Goal: Information Seeking & Learning: Learn about a topic

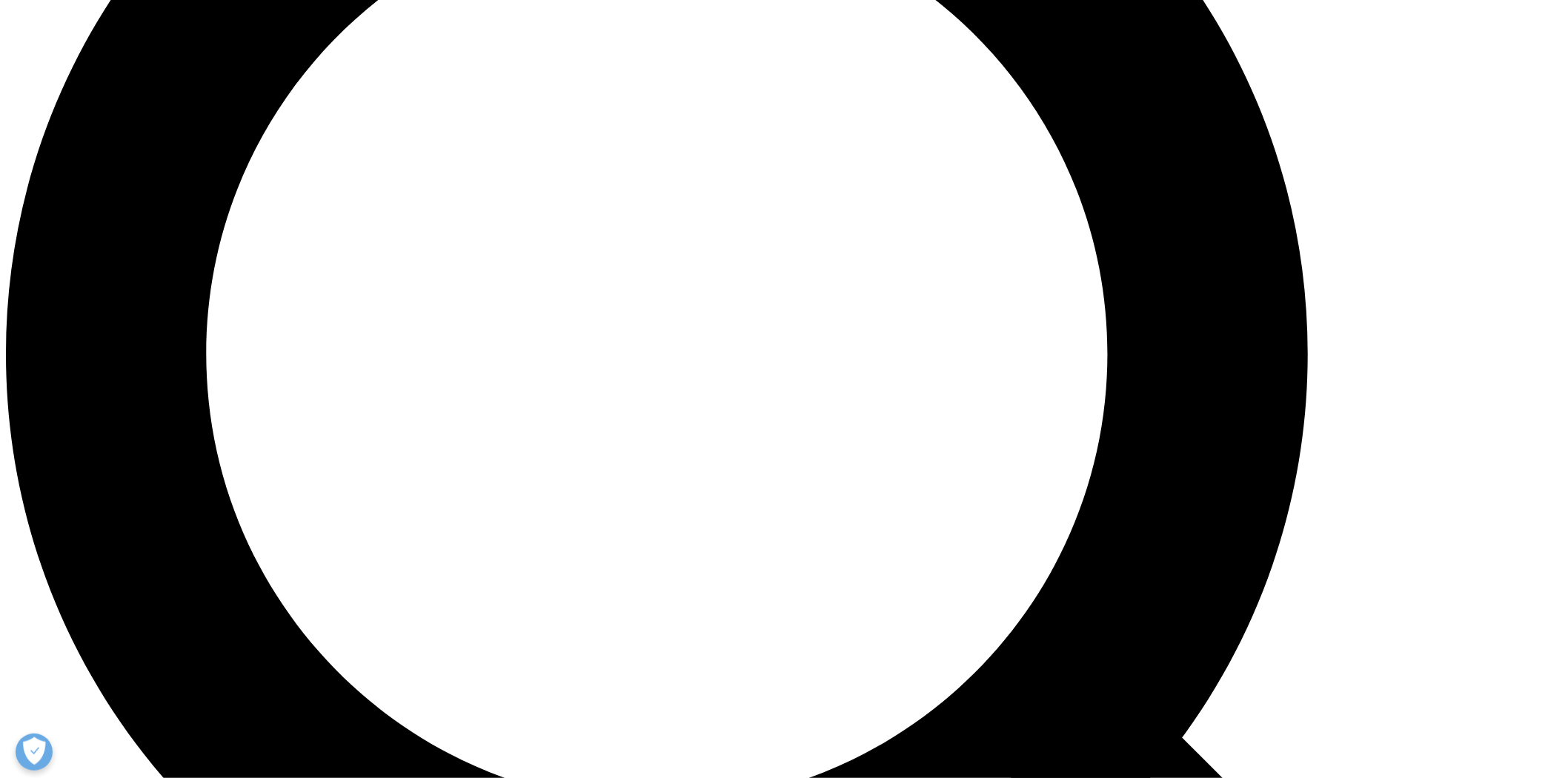
scroll to position [1729, 0]
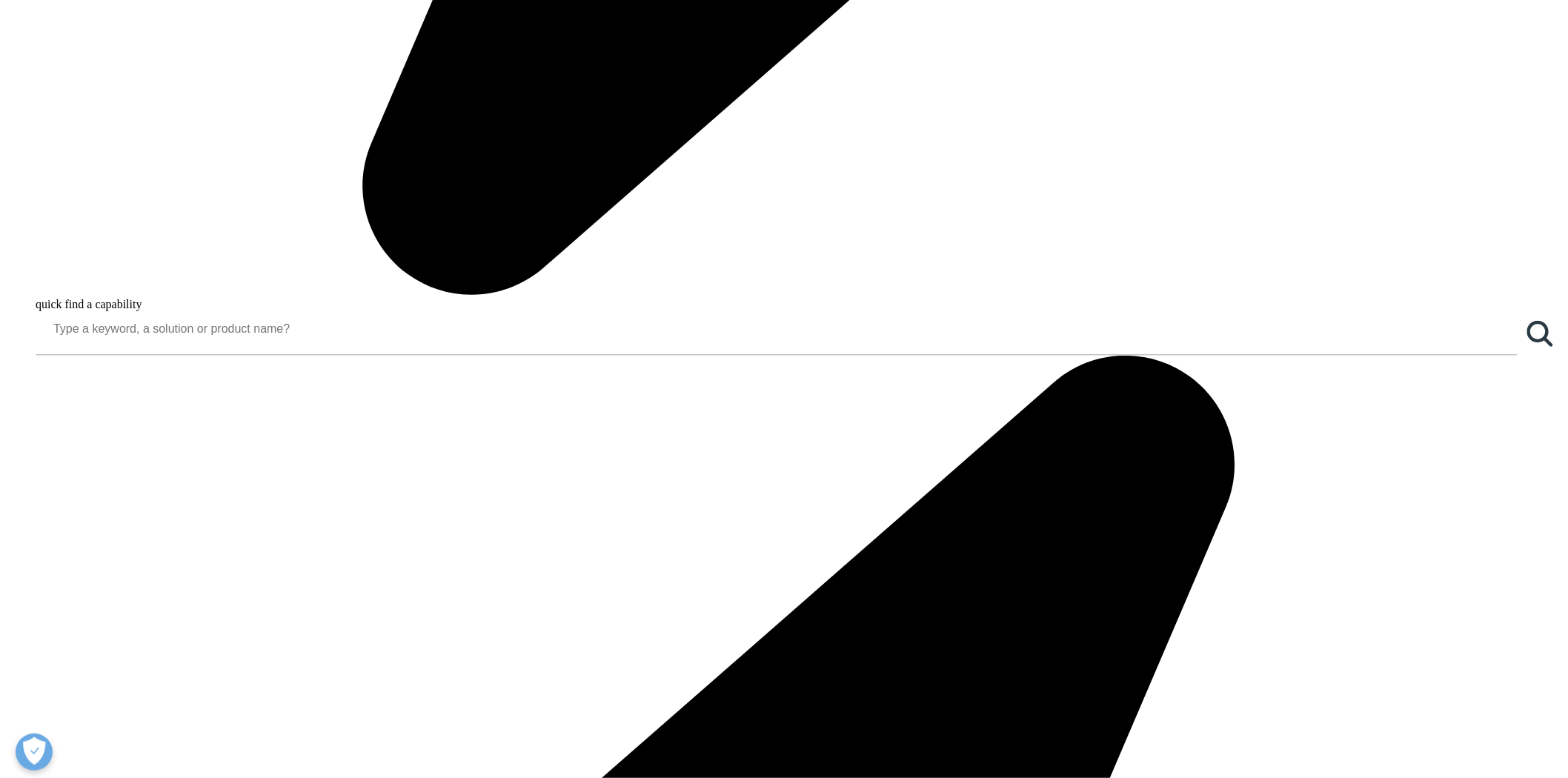
drag, startPoint x: 951, startPoint y: 556, endPoint x: 975, endPoint y: 477, distance: 82.6
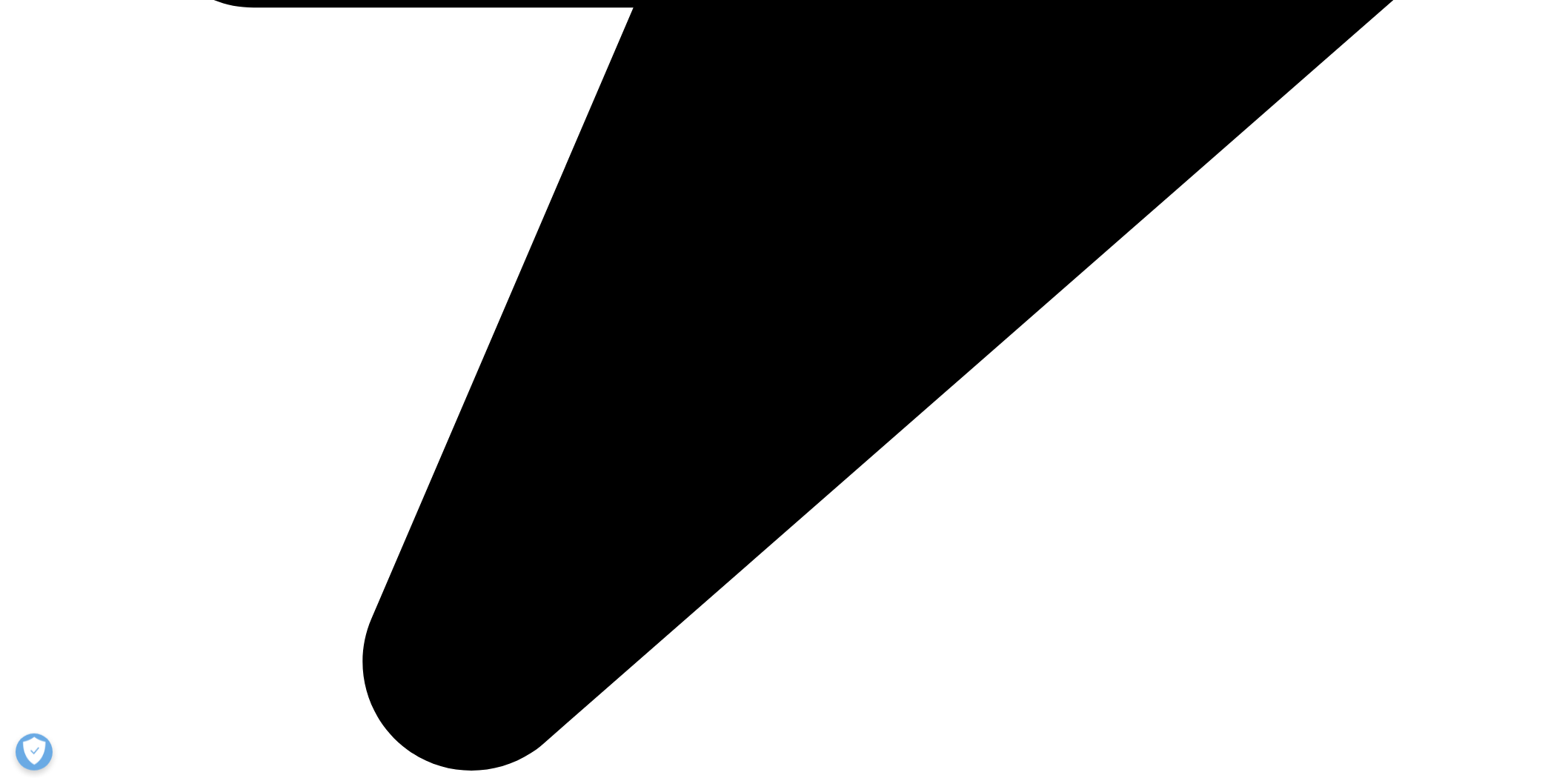
scroll to position [3129, 0]
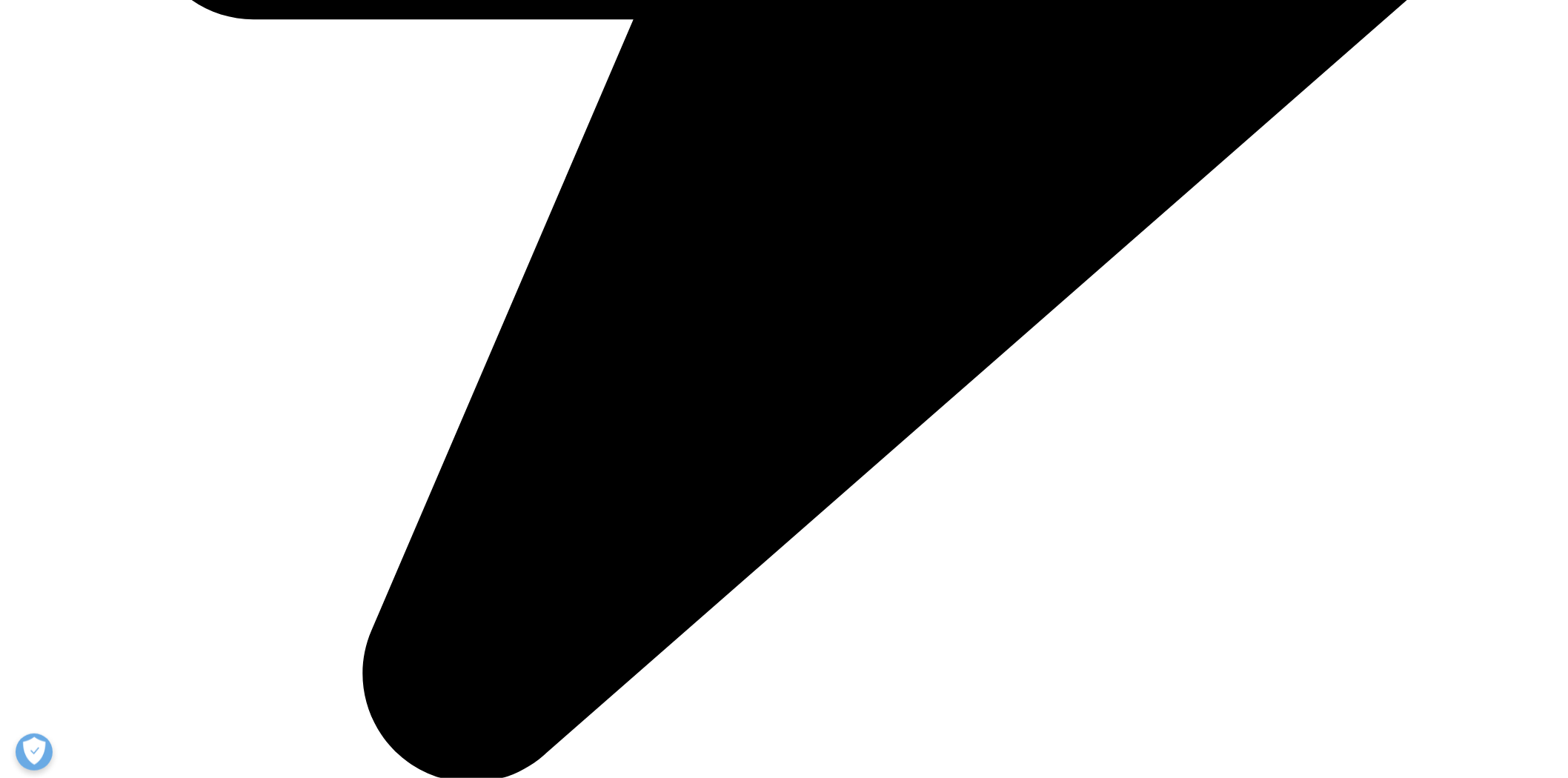
drag, startPoint x: 822, startPoint y: 576, endPoint x: 425, endPoint y: 359, distance: 452.4
drag, startPoint x: 425, startPoint y: 359, endPoint x: 1053, endPoint y: 417, distance: 630.7
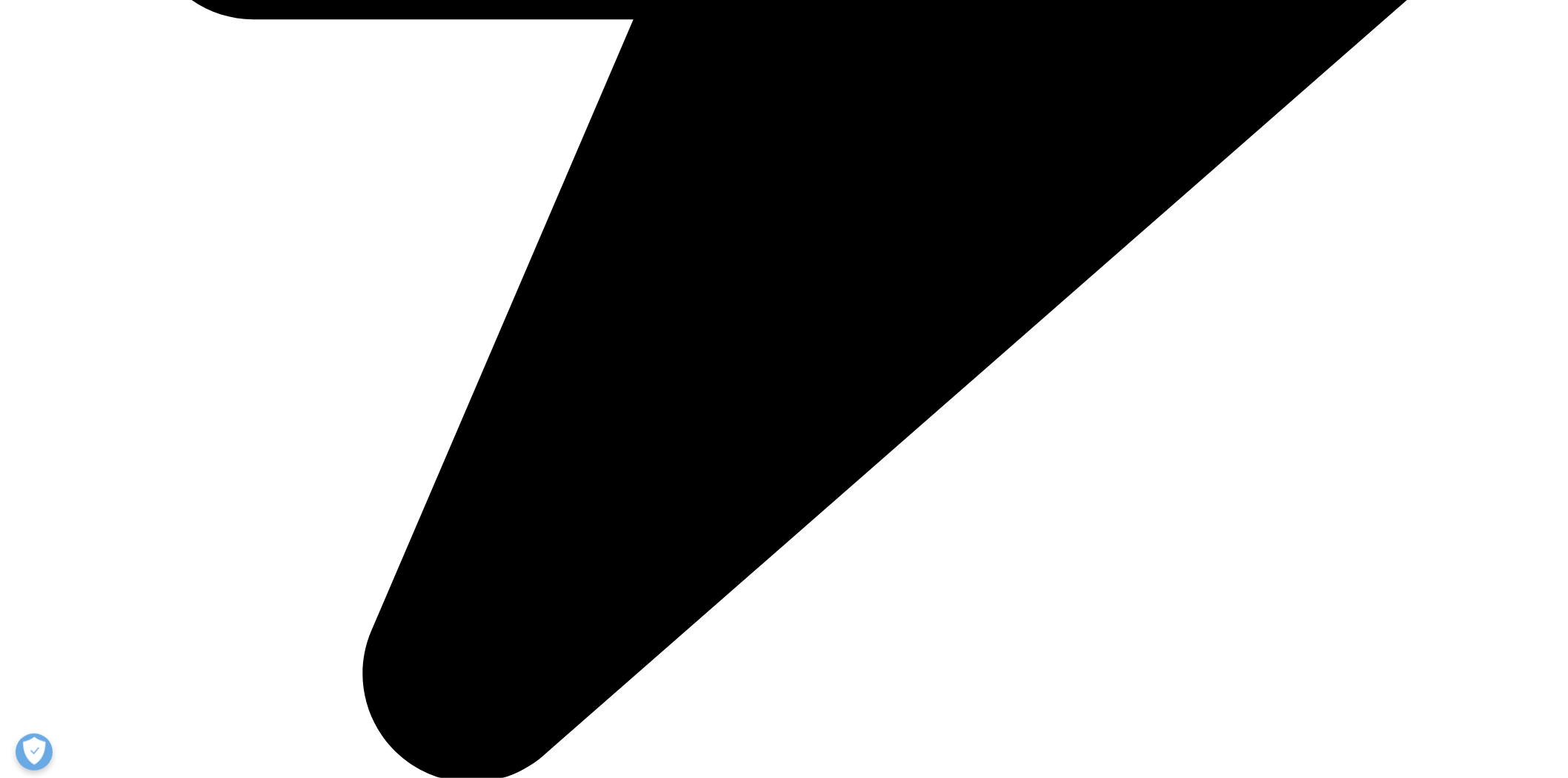
drag, startPoint x: 1049, startPoint y: 413, endPoint x: 410, endPoint y: 369, distance: 640.5
drag, startPoint x: 429, startPoint y: 356, endPoint x: 1025, endPoint y: 411, distance: 598.5
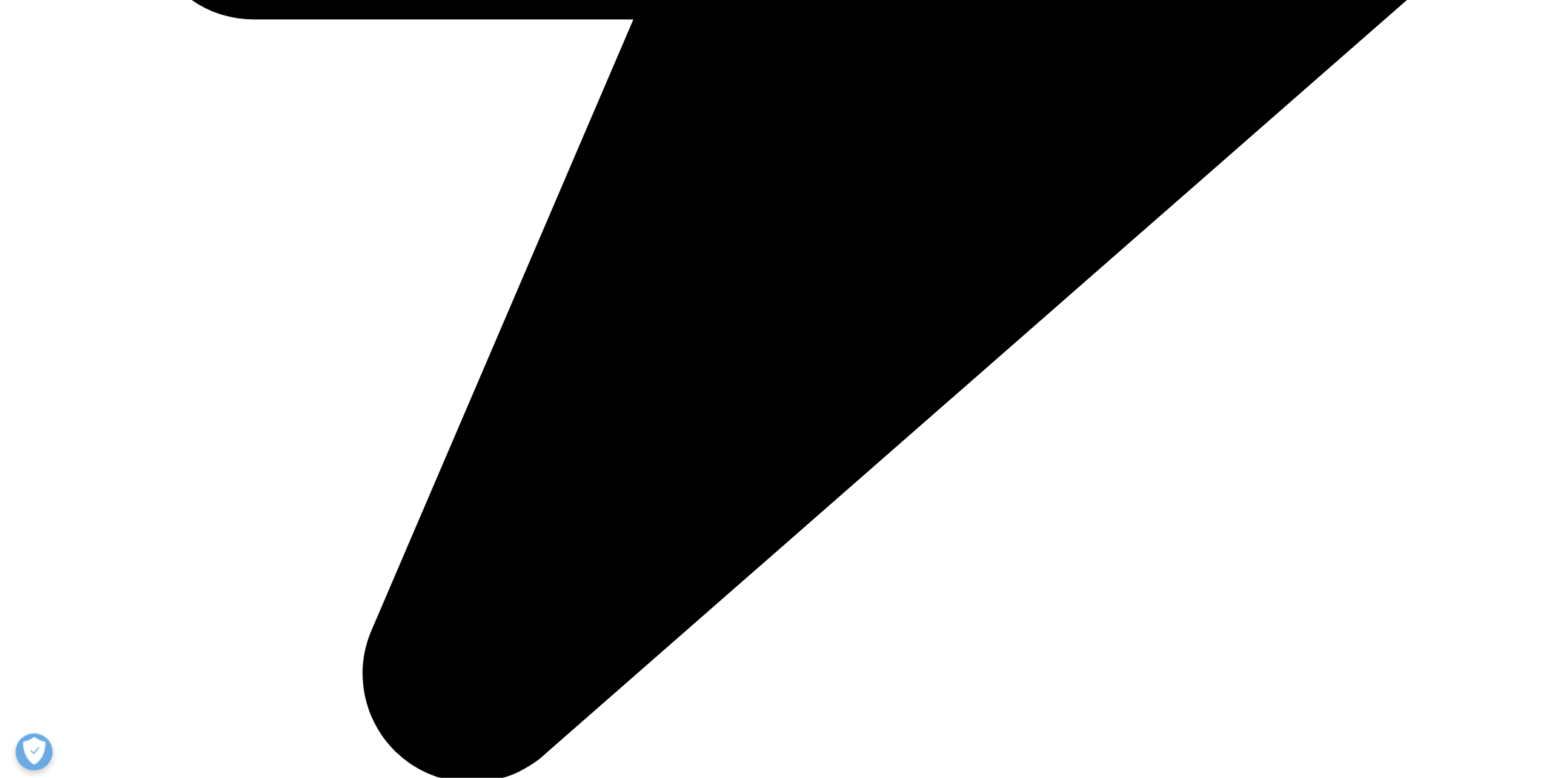
drag, startPoint x: 539, startPoint y: 394, endPoint x: 365, endPoint y: 364, distance: 176.6
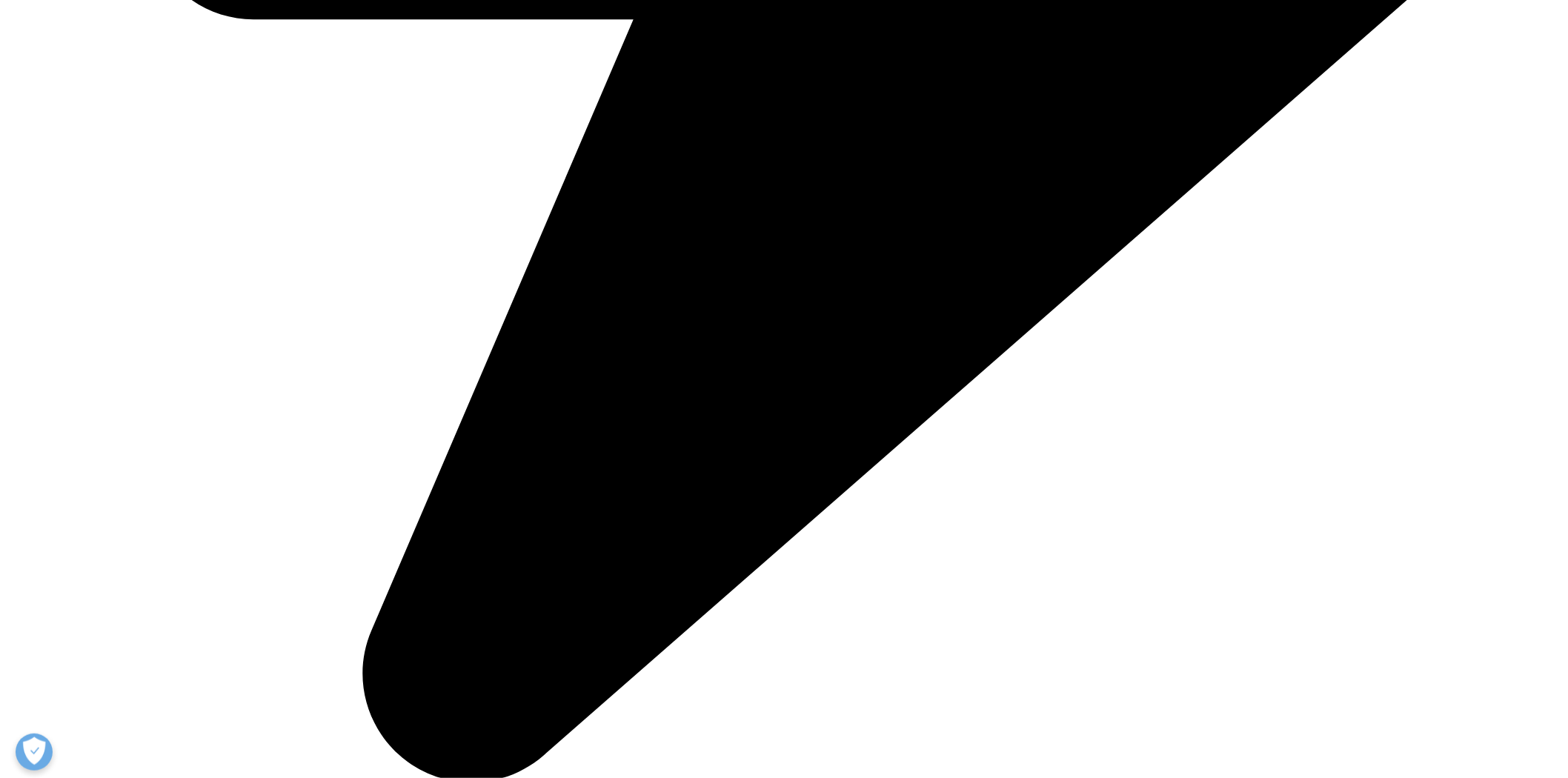
drag, startPoint x: 370, startPoint y: 361, endPoint x: 1017, endPoint y: 402, distance: 648.3
drag, startPoint x: 1032, startPoint y: 406, endPoint x: 316, endPoint y: 370, distance: 716.9
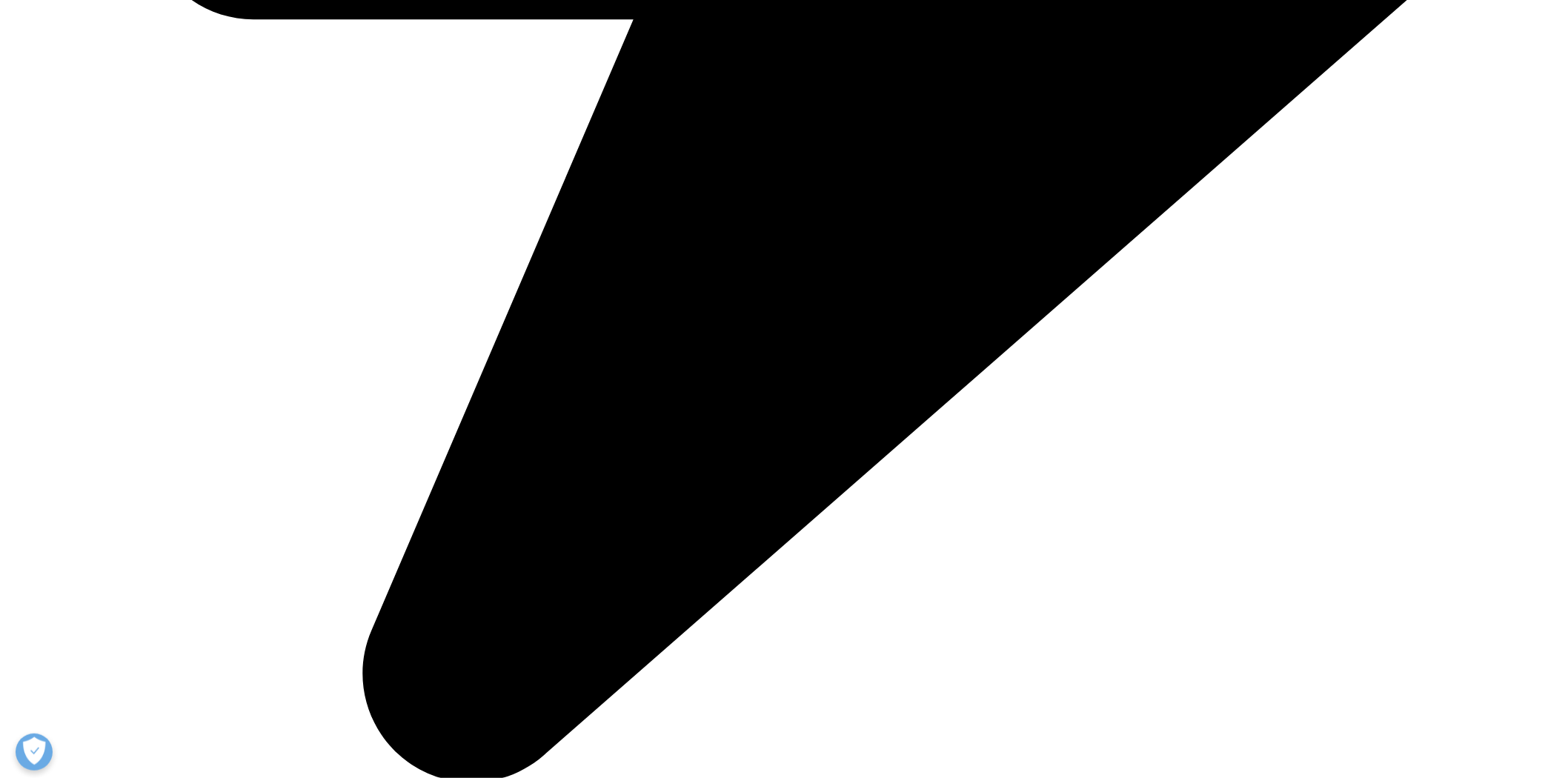
drag, startPoint x: 355, startPoint y: 350, endPoint x: 937, endPoint y: 568, distance: 621.5
drag, startPoint x: 937, startPoint y: 568, endPoint x: 477, endPoint y: 372, distance: 500.0
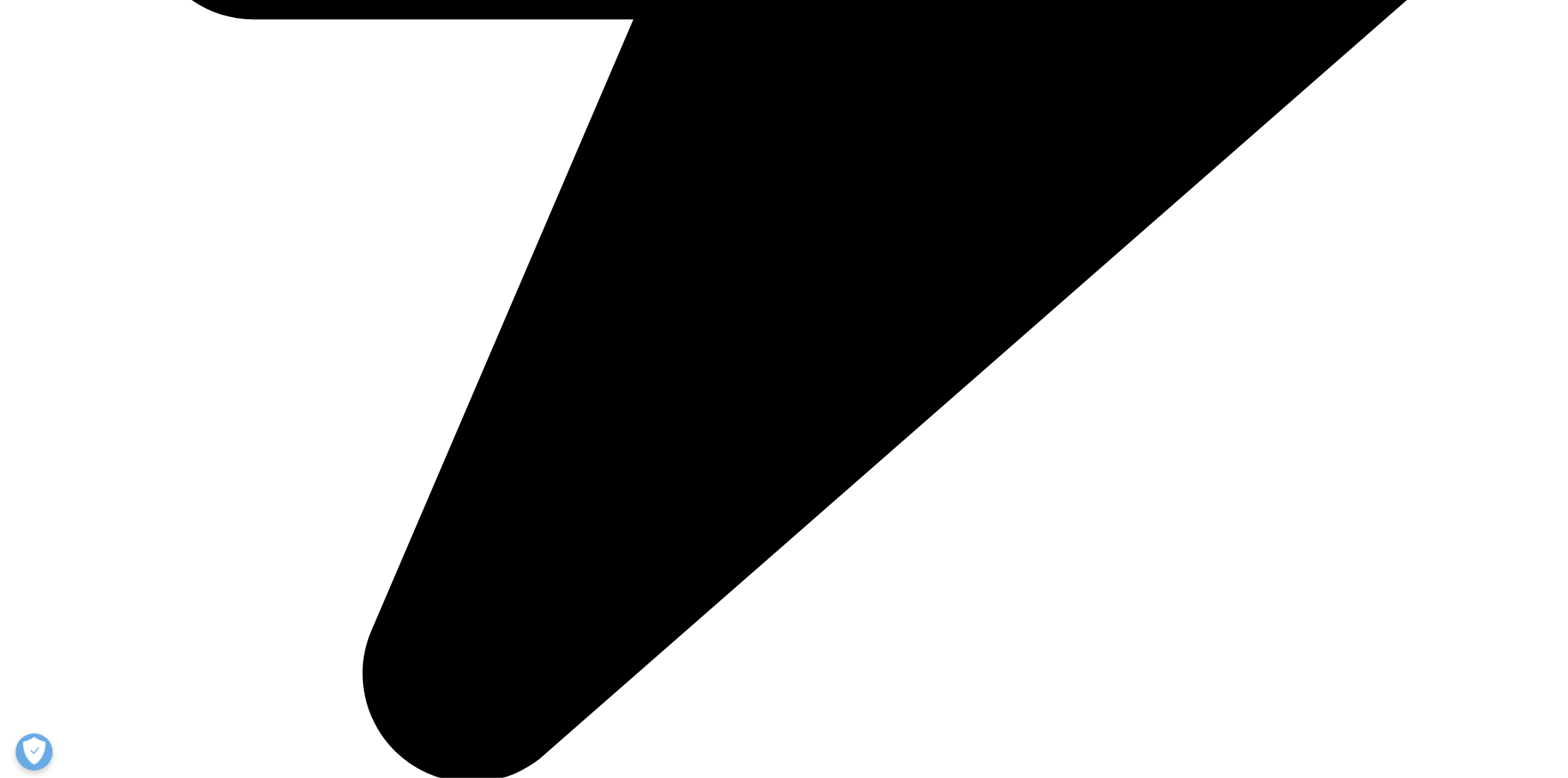
drag, startPoint x: 457, startPoint y: 409, endPoint x: 964, endPoint y: 569, distance: 531.6
drag, startPoint x: 824, startPoint y: 542, endPoint x: 356, endPoint y: 442, distance: 478.6
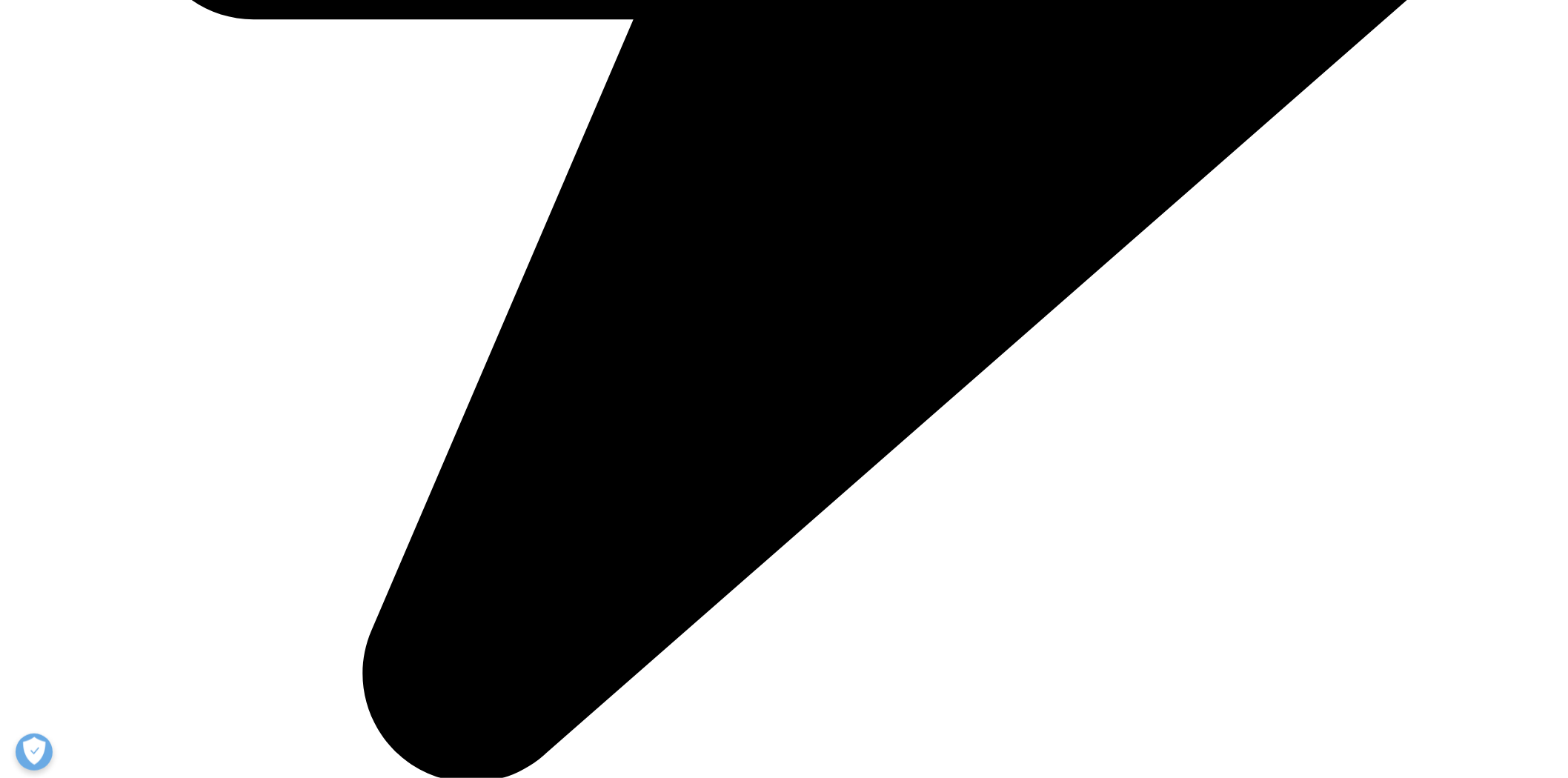
drag, startPoint x: 367, startPoint y: 441, endPoint x: 872, endPoint y: 576, distance: 522.7
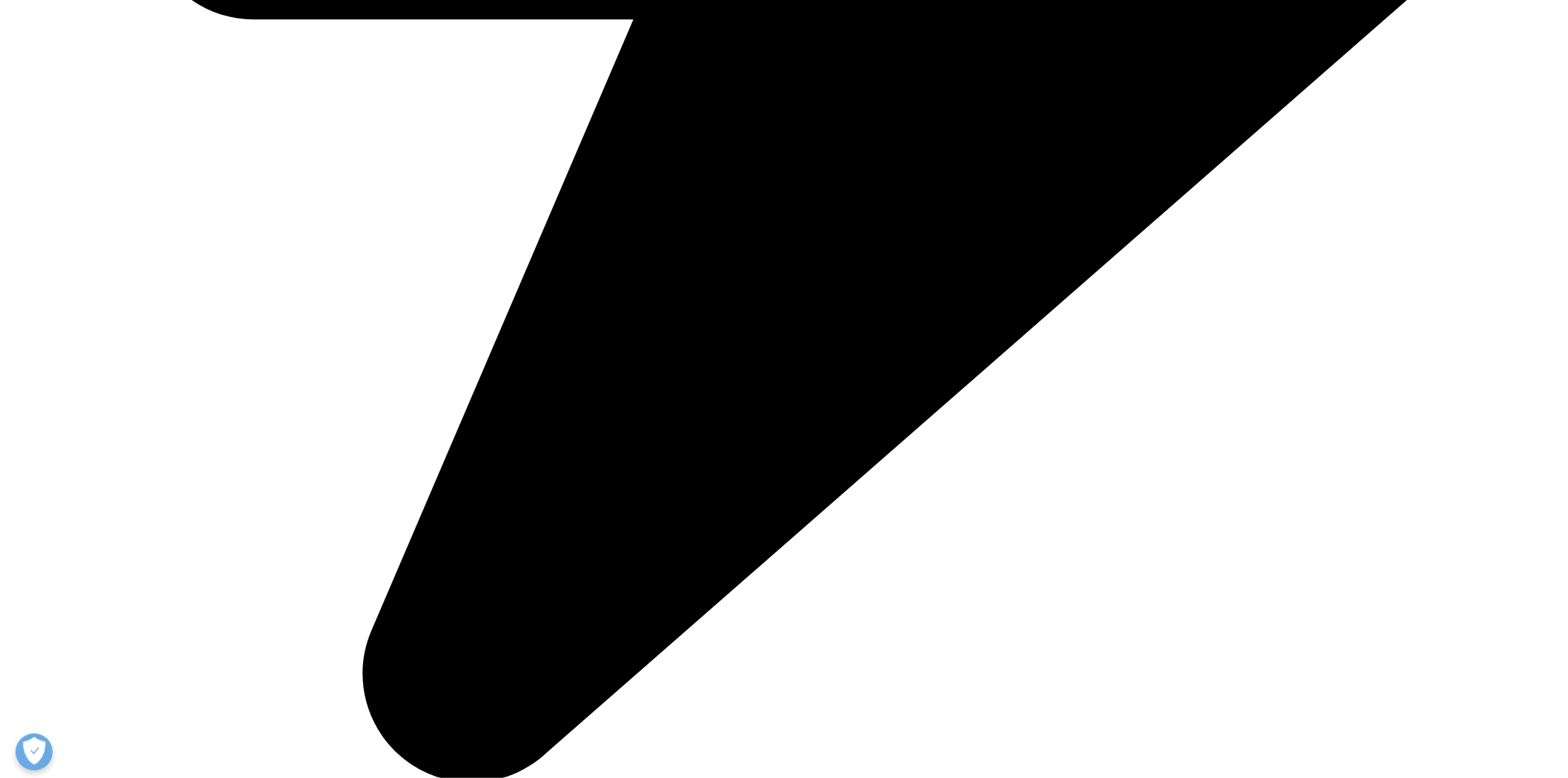
drag, startPoint x: 549, startPoint y: 507, endPoint x: 340, endPoint y: 429, distance: 223.1
drag, startPoint x: 332, startPoint y: 441, endPoint x: 797, endPoint y: 573, distance: 483.4
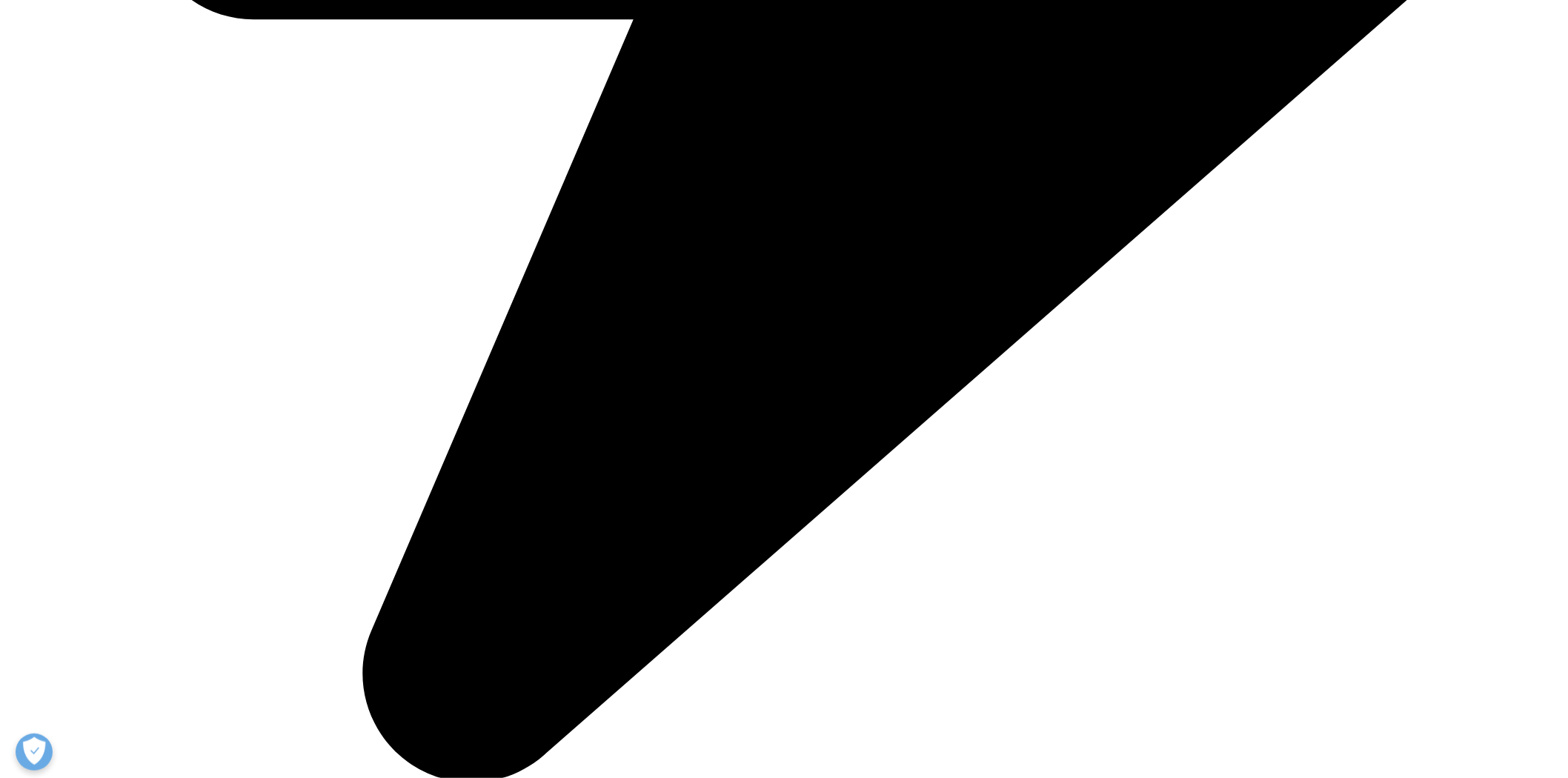
drag, startPoint x: 783, startPoint y: 569, endPoint x: 329, endPoint y: 441, distance: 471.7
drag, startPoint x: 505, startPoint y: 462, endPoint x: 765, endPoint y: 564, distance: 279.3
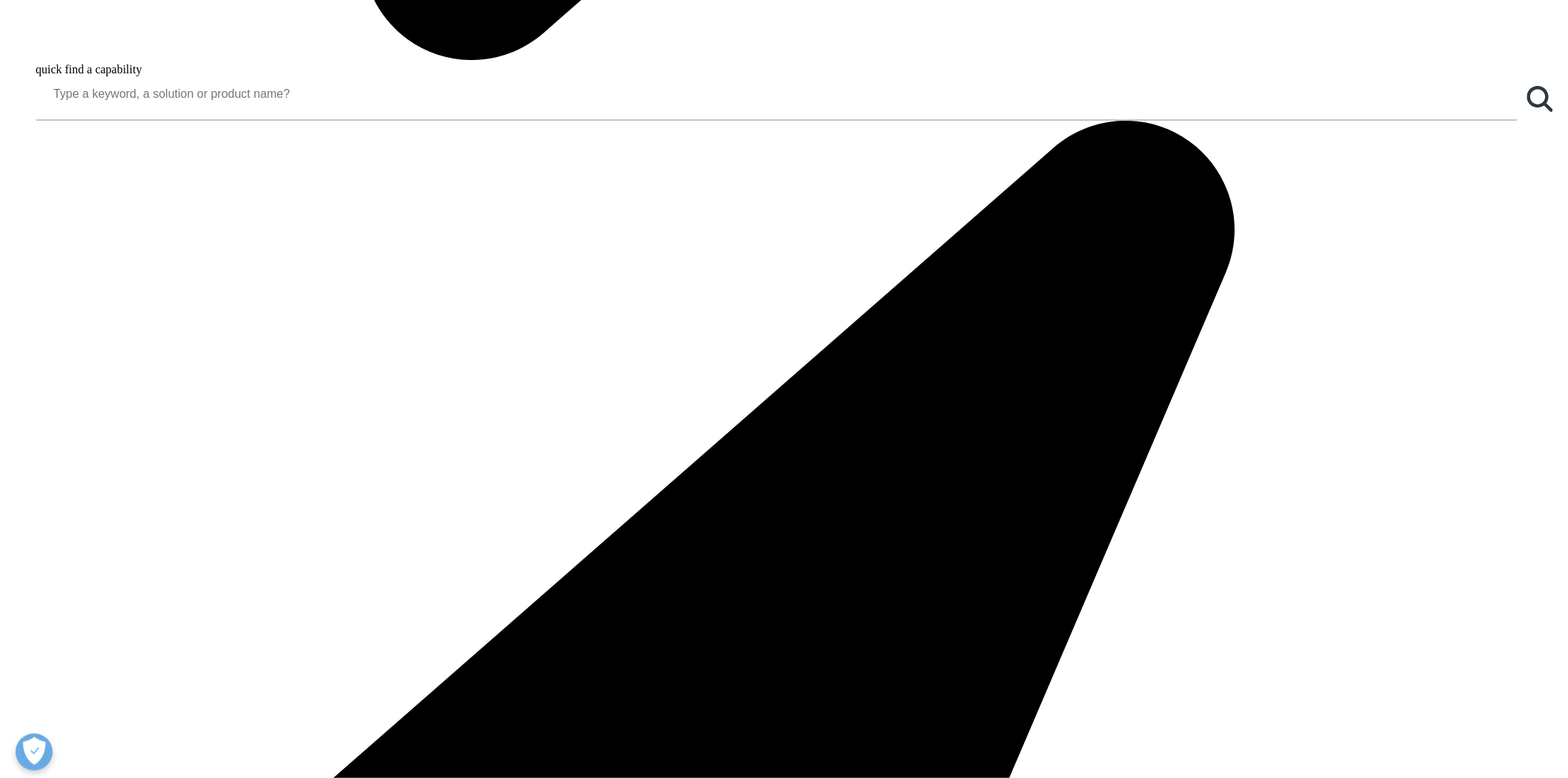
scroll to position [1894, 0]
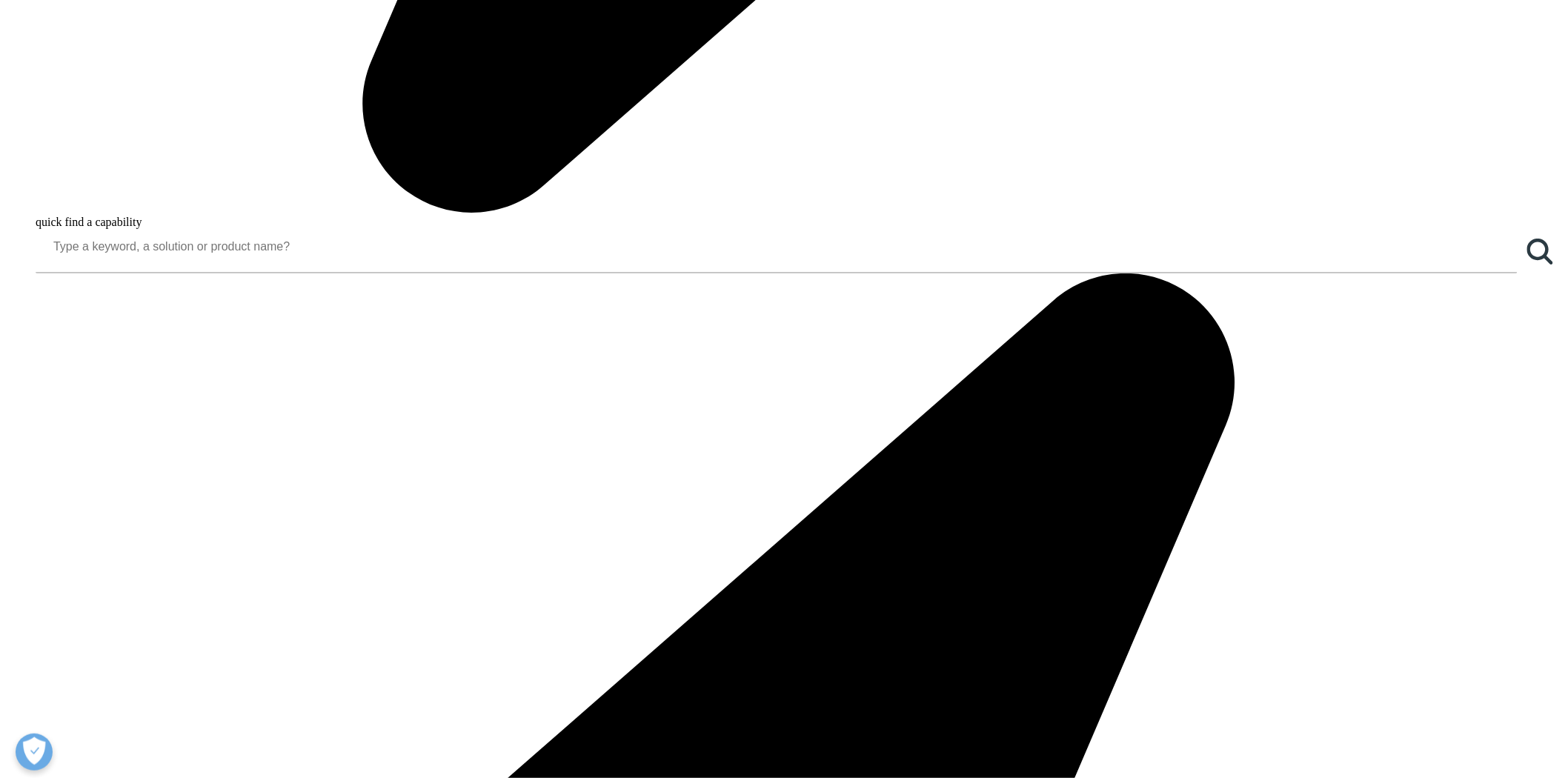
drag, startPoint x: 837, startPoint y: 379, endPoint x: 907, endPoint y: 399, distance: 72.8
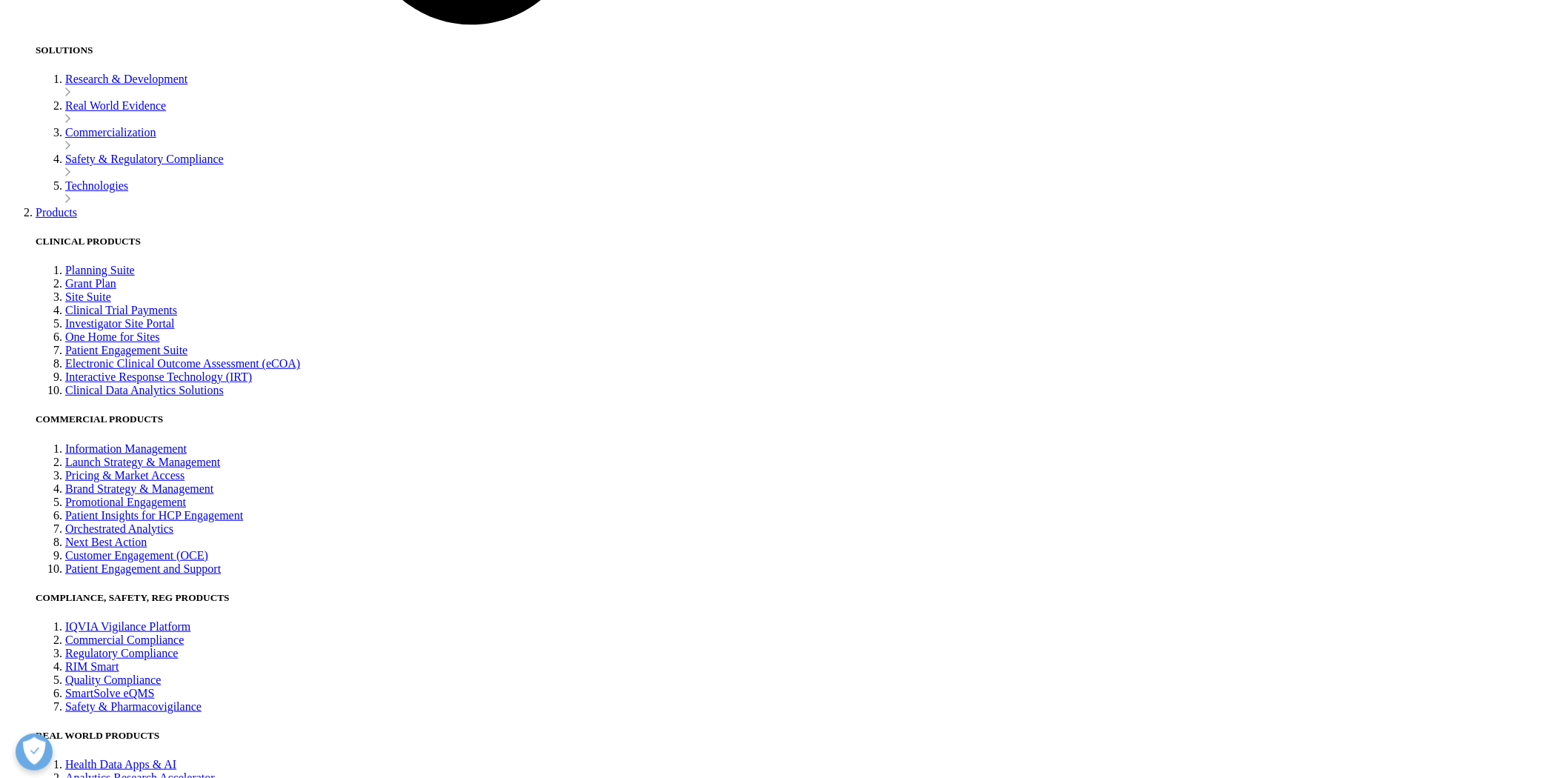
scroll to position [3869, 0]
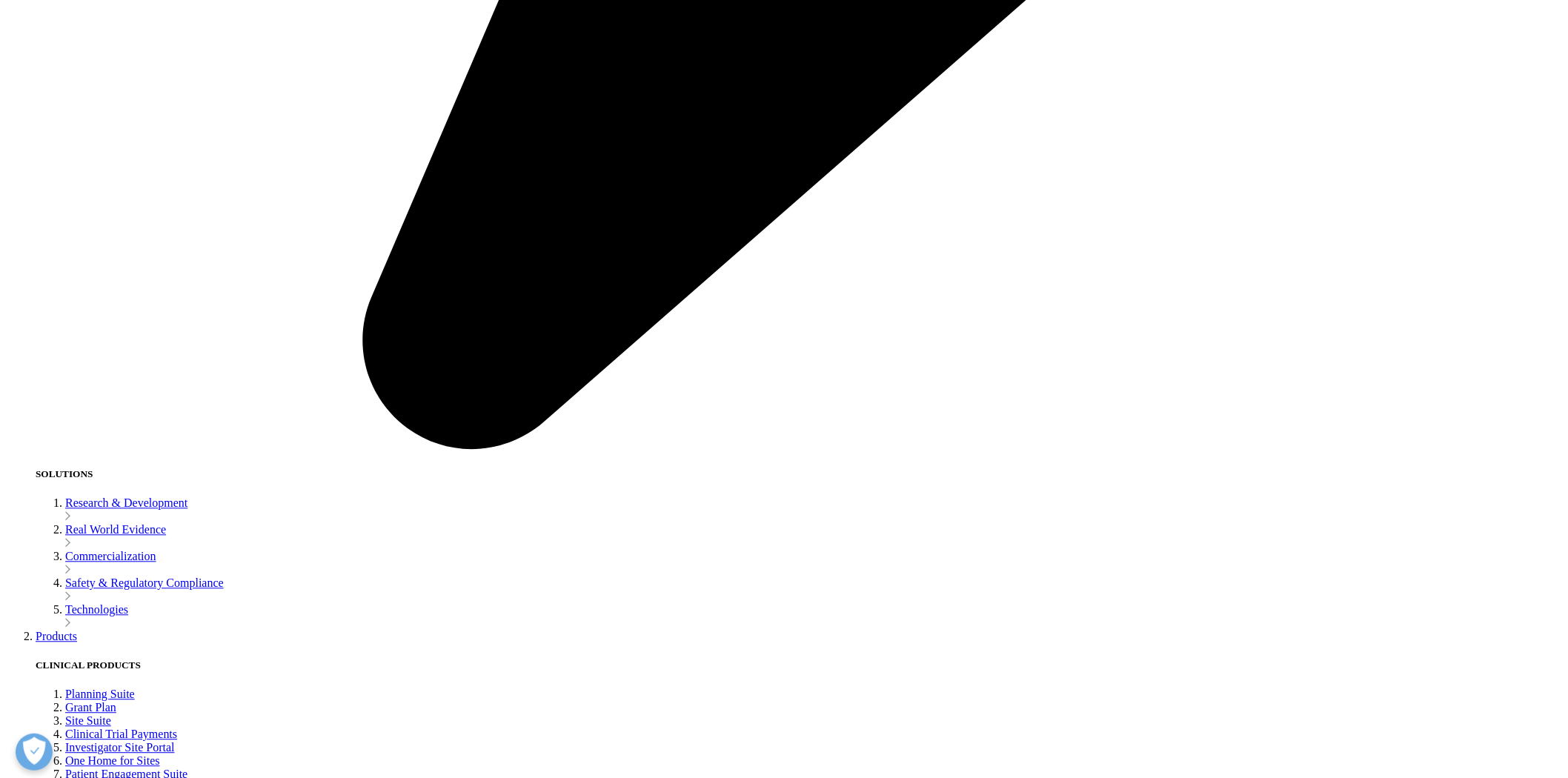
scroll to position [3293, 0]
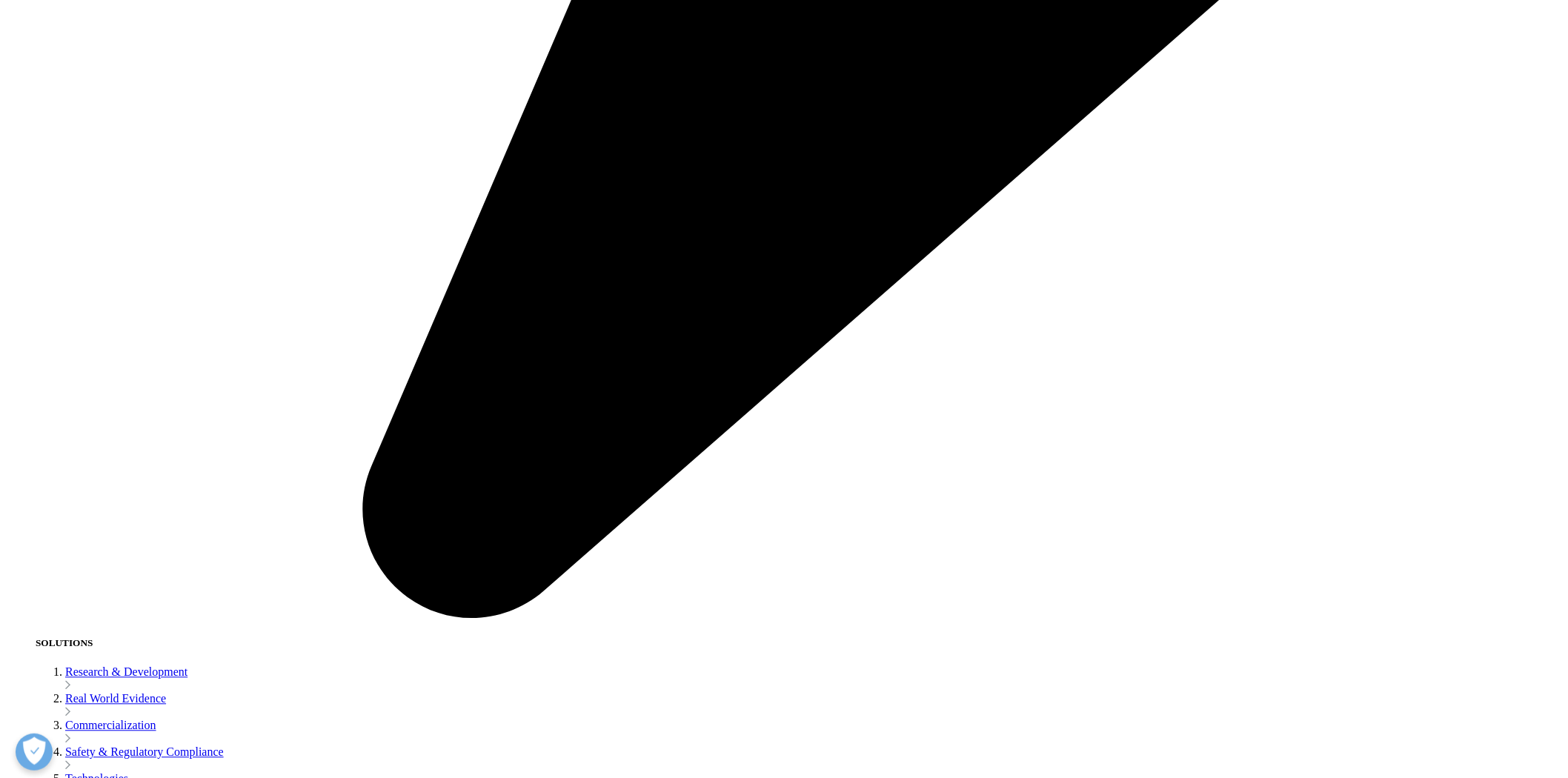
drag, startPoint x: 709, startPoint y: 316, endPoint x: 727, endPoint y: 227, distance: 90.8
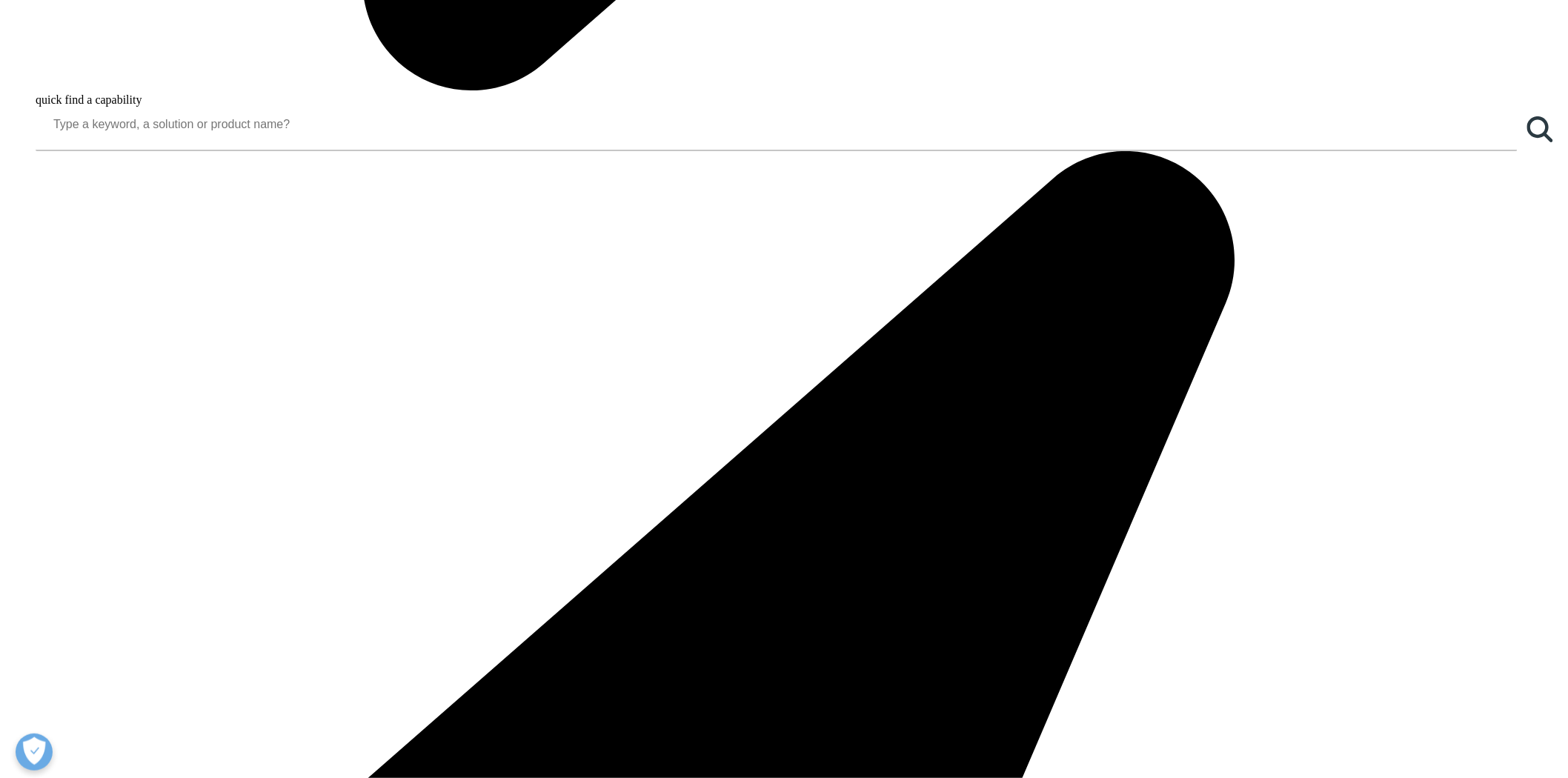
scroll to position [1976, 0]
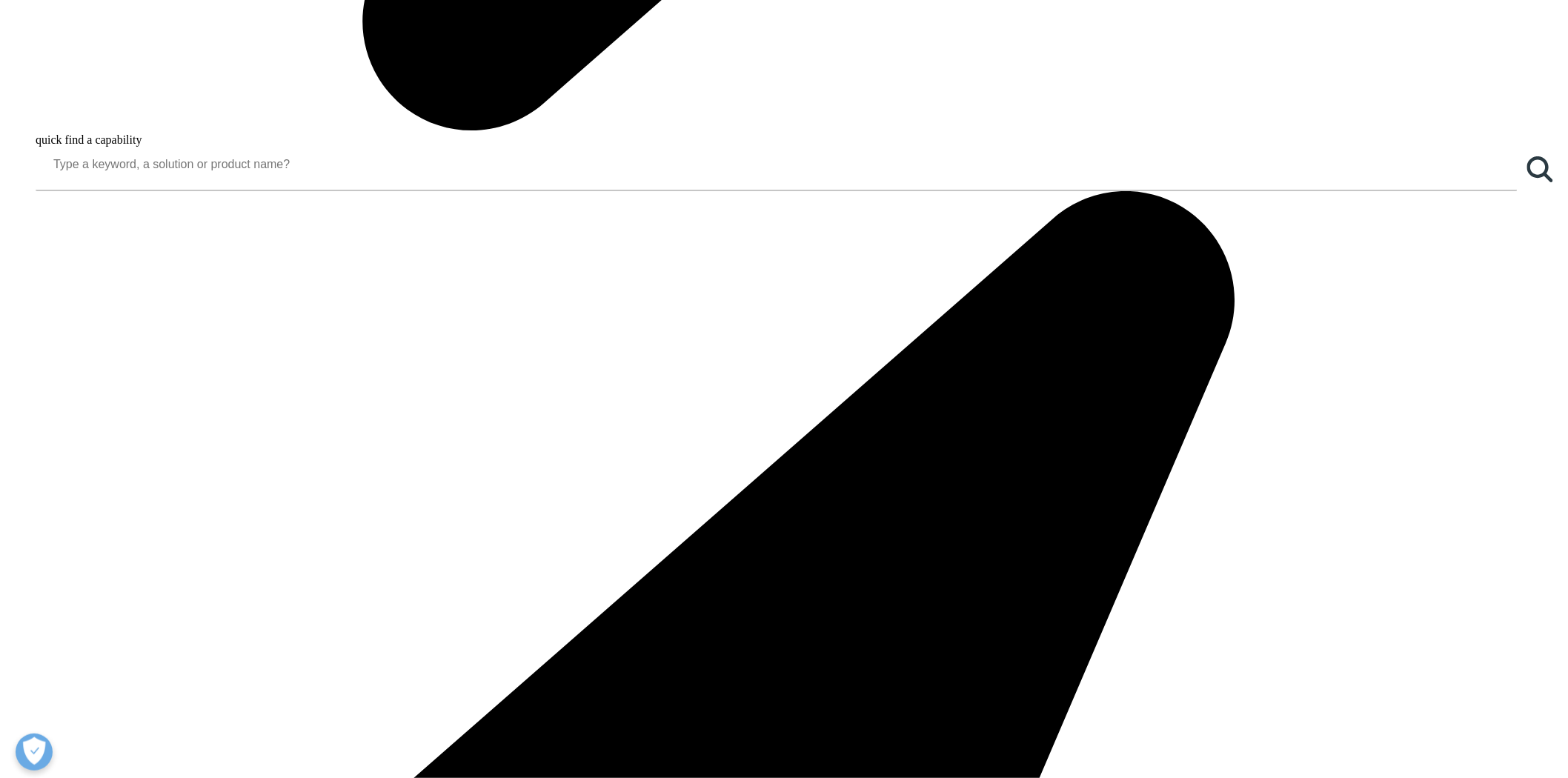
scroll to position [1989, 0]
